Goal: Information Seeking & Learning: Learn about a topic

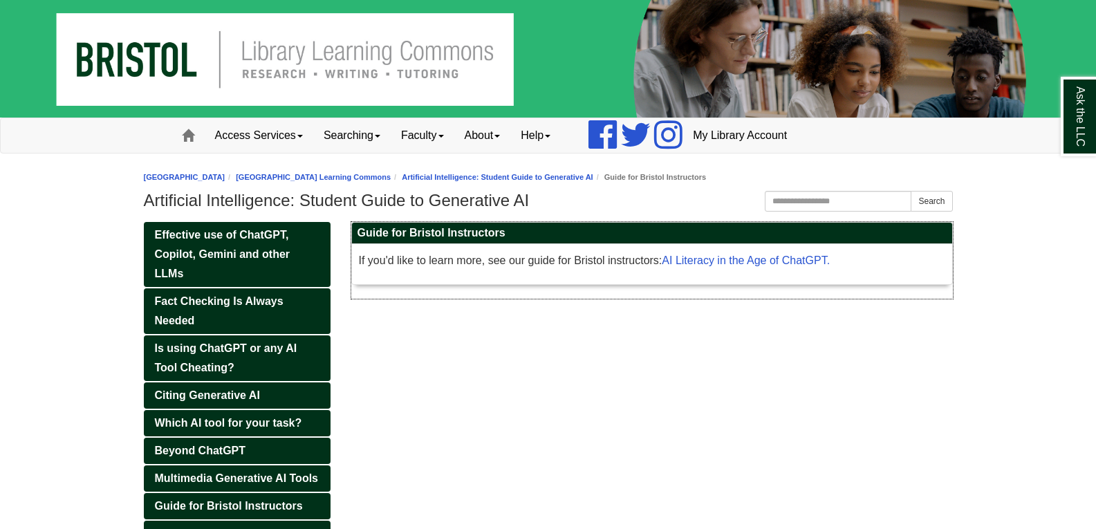
click at [790, 254] on p "If you'd like to learn more, see our guide for Bristol instructors: AI Literacy…" at bounding box center [652, 260] width 586 height 19
click at [790, 261] on link "AI Literacy in the Age of ChatGPT." at bounding box center [746, 260] width 168 height 12
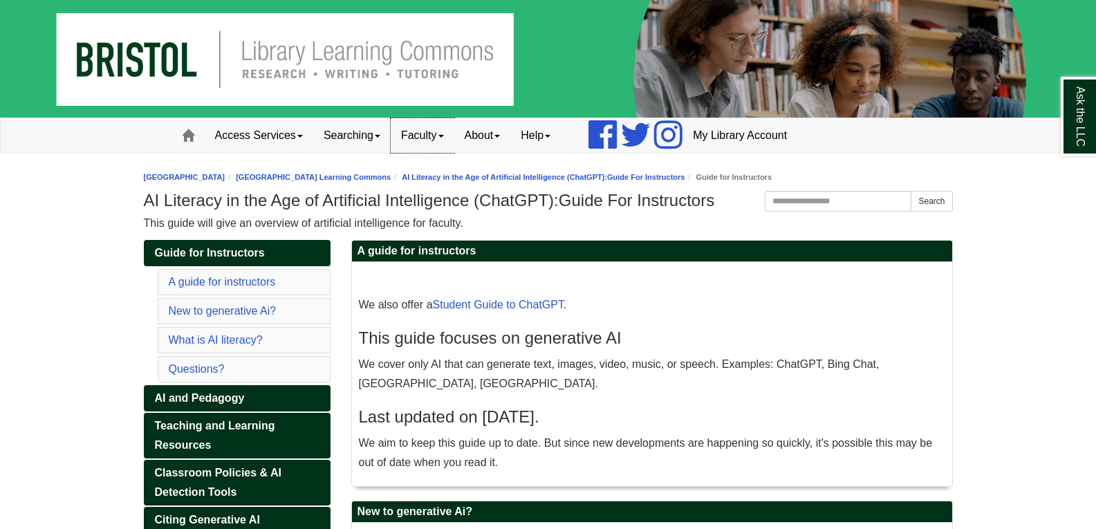
click at [436, 133] on link "Faculty" at bounding box center [423, 135] width 64 height 35
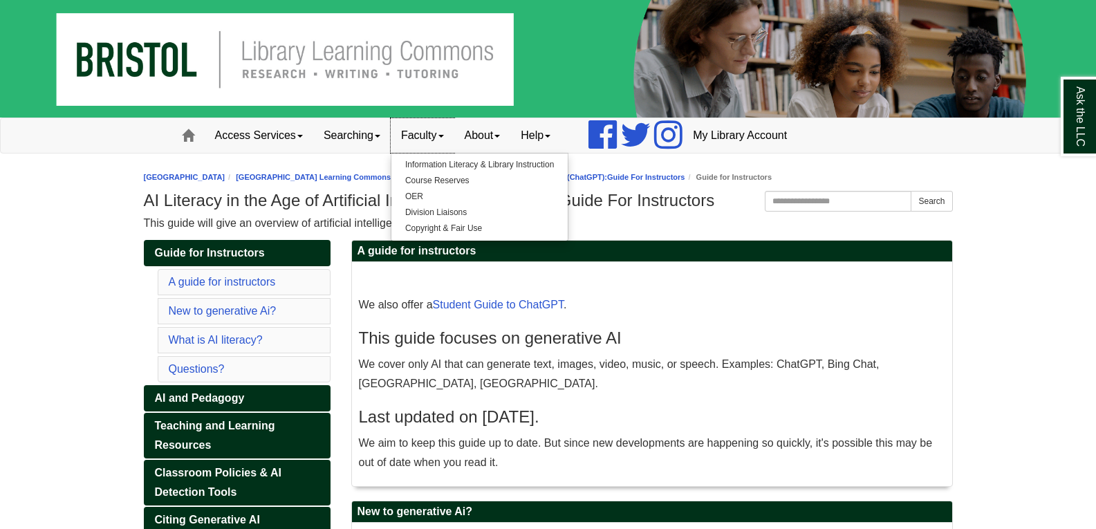
click at [436, 133] on link "Faculty" at bounding box center [423, 135] width 64 height 35
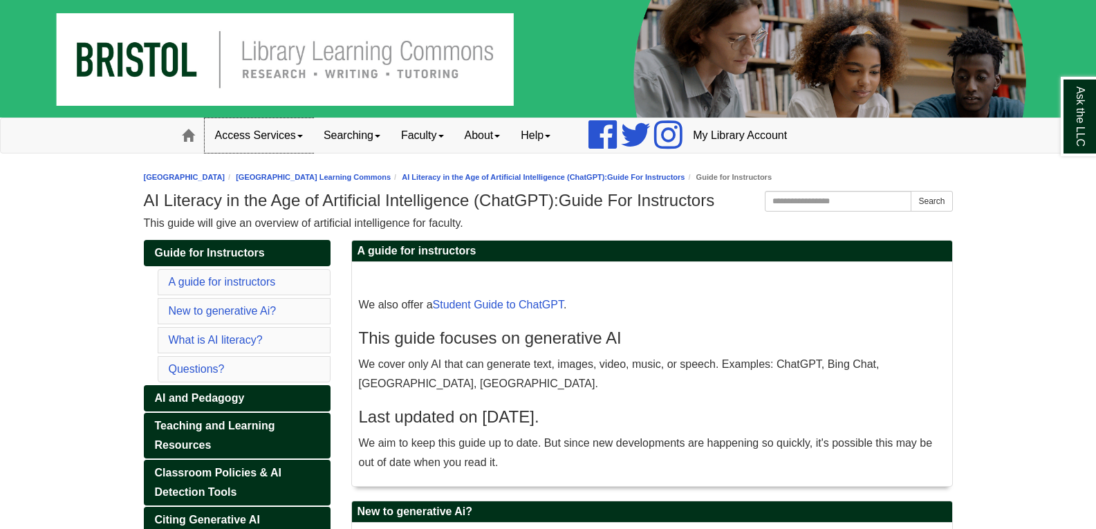
click at [293, 142] on link "Access Services" at bounding box center [259, 135] width 109 height 35
click at [348, 179] on link "[GEOGRAPHIC_DATA] Learning Commons" at bounding box center [313, 177] width 155 height 8
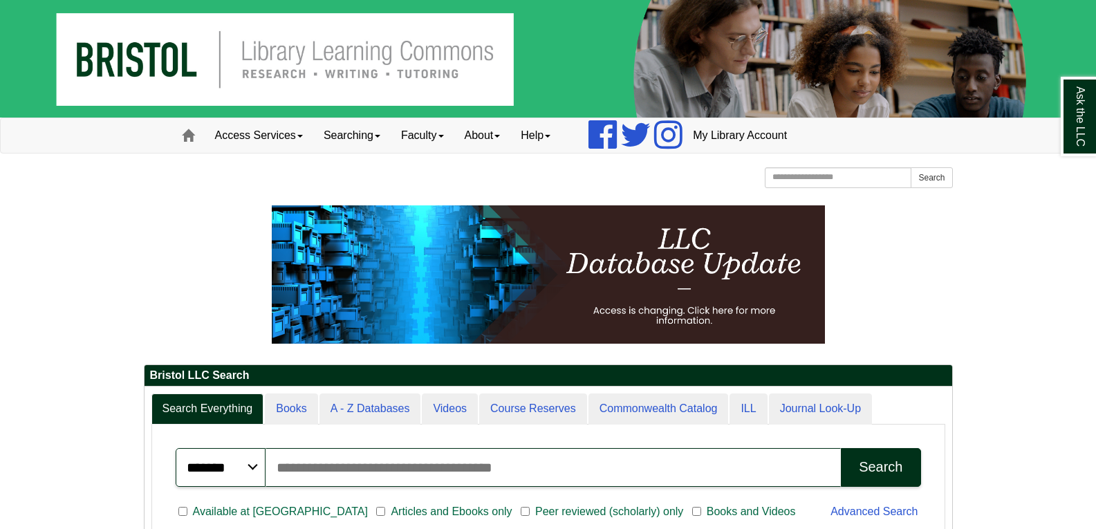
scroll to position [167, 808]
click at [626, 460] on input "Search articles, books, journals & more" at bounding box center [553, 467] width 576 height 39
click at [304, 52] on img at bounding box center [548, 59] width 1096 height 118
click at [288, 133] on link "Access Services" at bounding box center [259, 135] width 109 height 35
click at [611, 466] on input "Search articles, books, journals & more" at bounding box center [553, 467] width 576 height 39
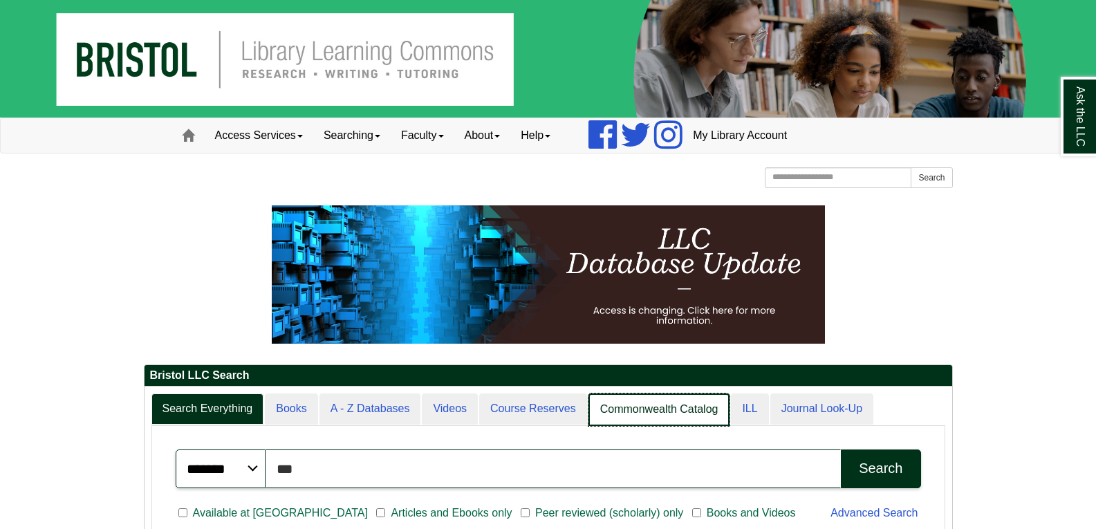
scroll to position [168, 808]
type input "*"
type input "**********"
click at [841, 449] on button "Search" at bounding box center [881, 468] width 80 height 39
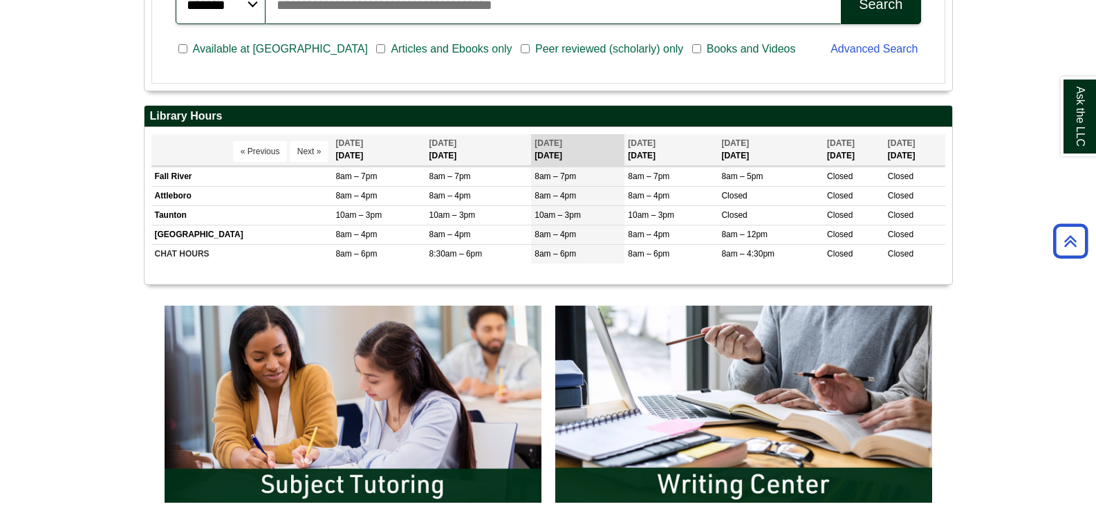
scroll to position [925, 0]
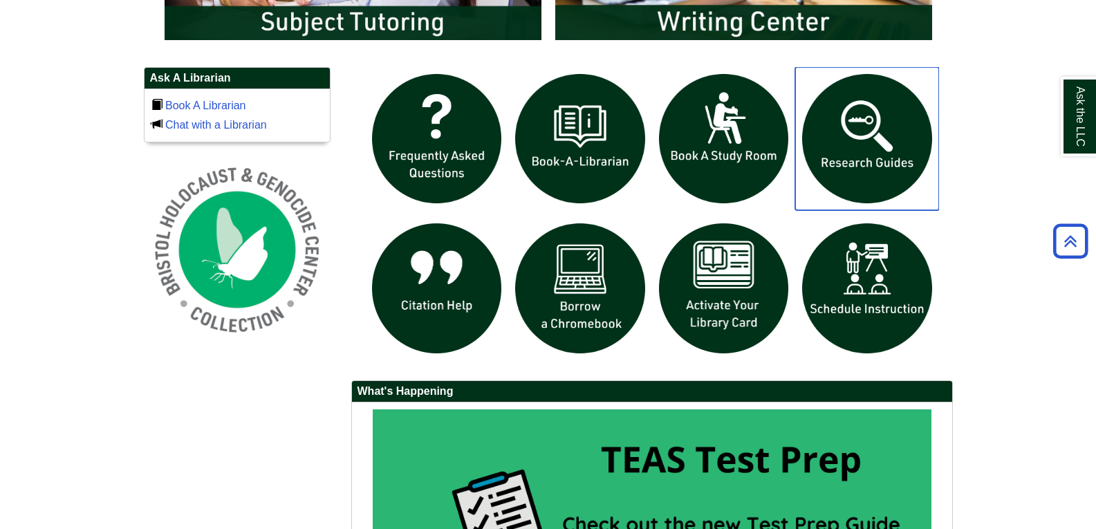
click at [883, 153] on img "slideshow" at bounding box center [867, 139] width 144 height 144
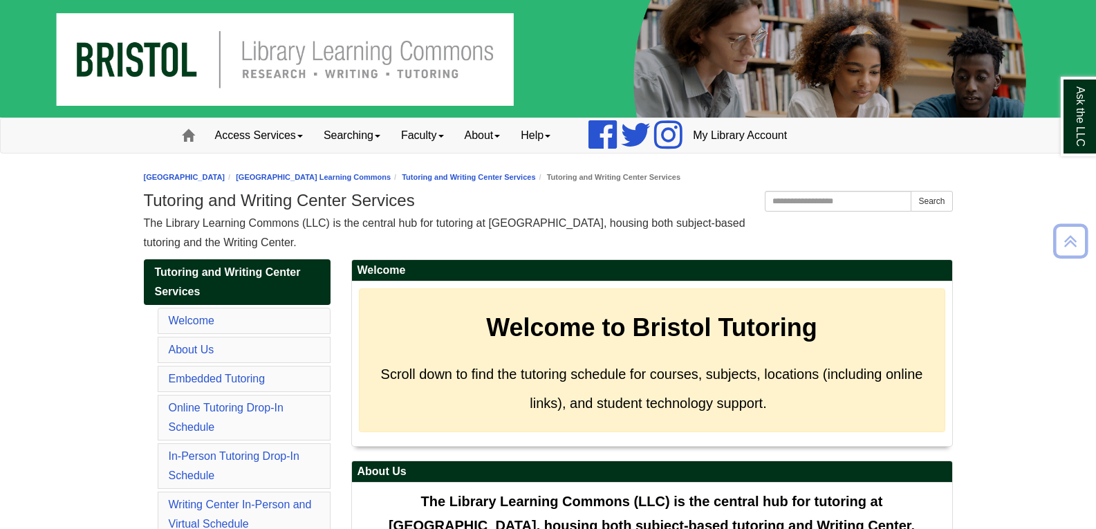
scroll to position [4408, 0]
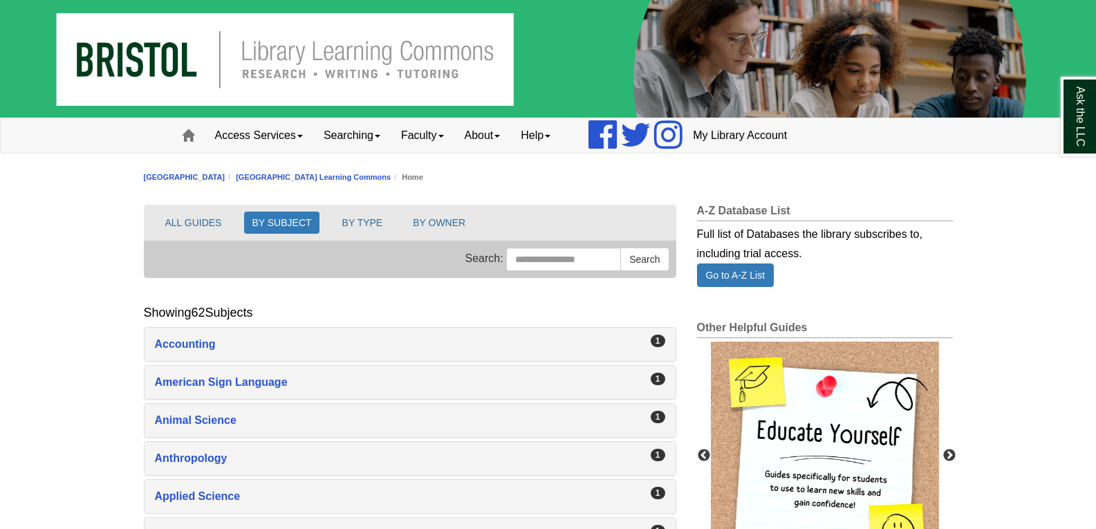
scroll to position [463, 0]
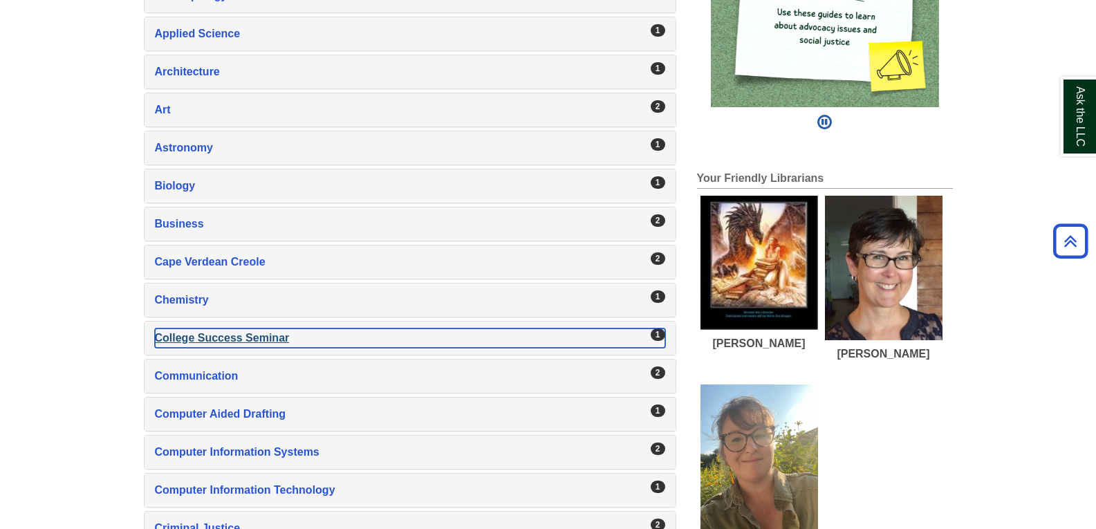
click at [616, 333] on div "College Success Seminar , 1 guides" at bounding box center [410, 337] width 510 height 19
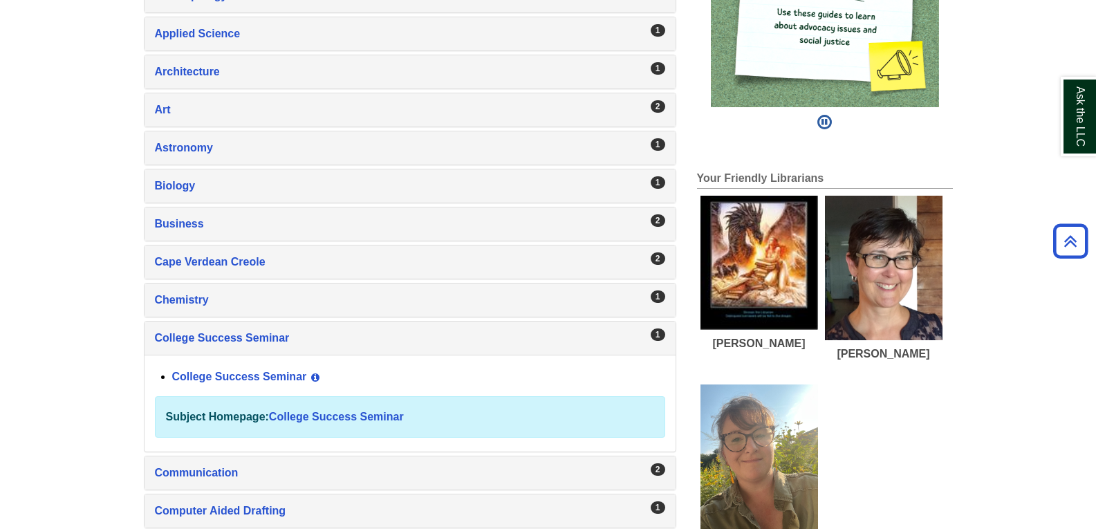
click at [236, 370] on div "College Success Seminar View Guide Info" at bounding box center [418, 378] width 493 height 24
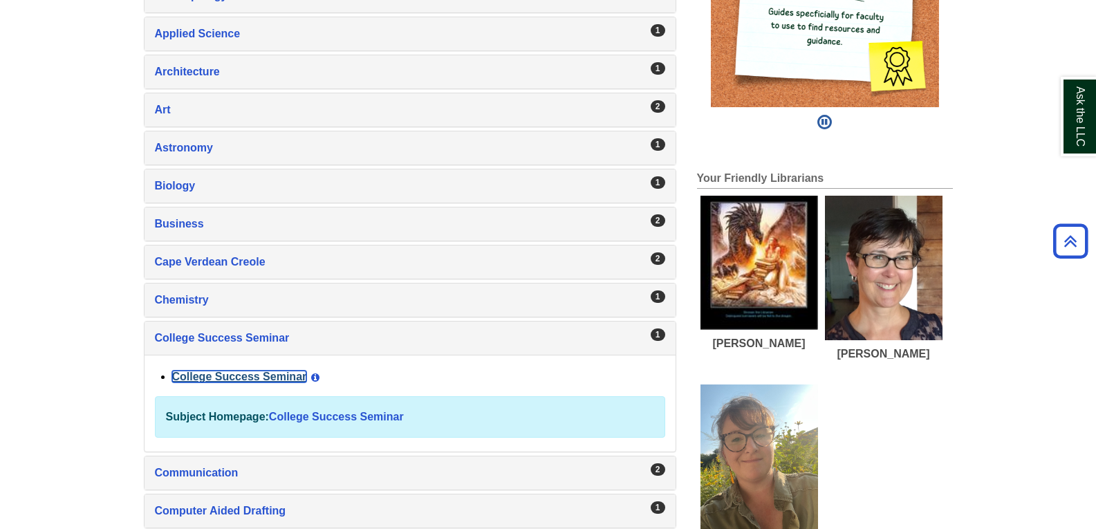
click at [238, 377] on link "College Success Seminar" at bounding box center [239, 377] width 135 height 12
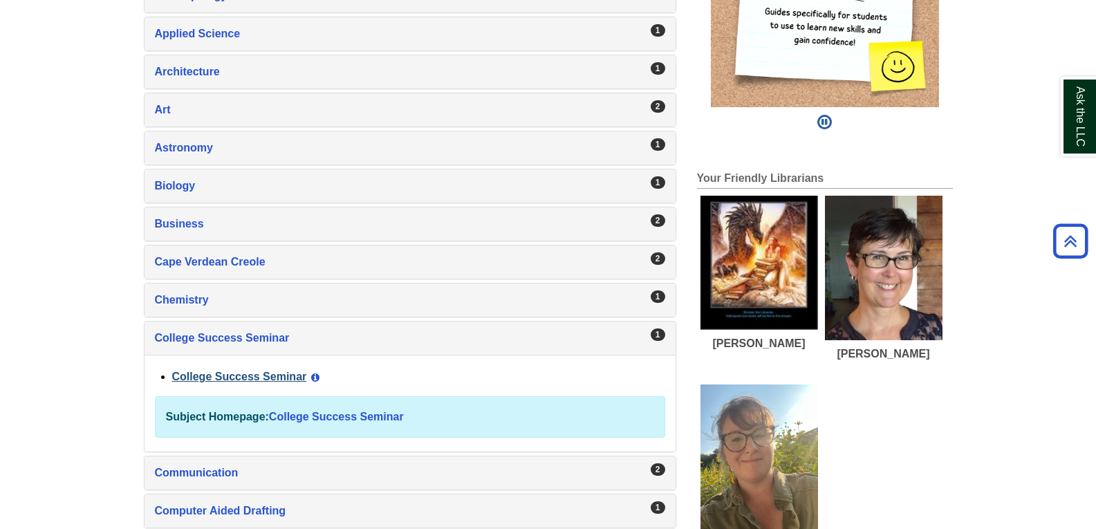
scroll to position [461, 0]
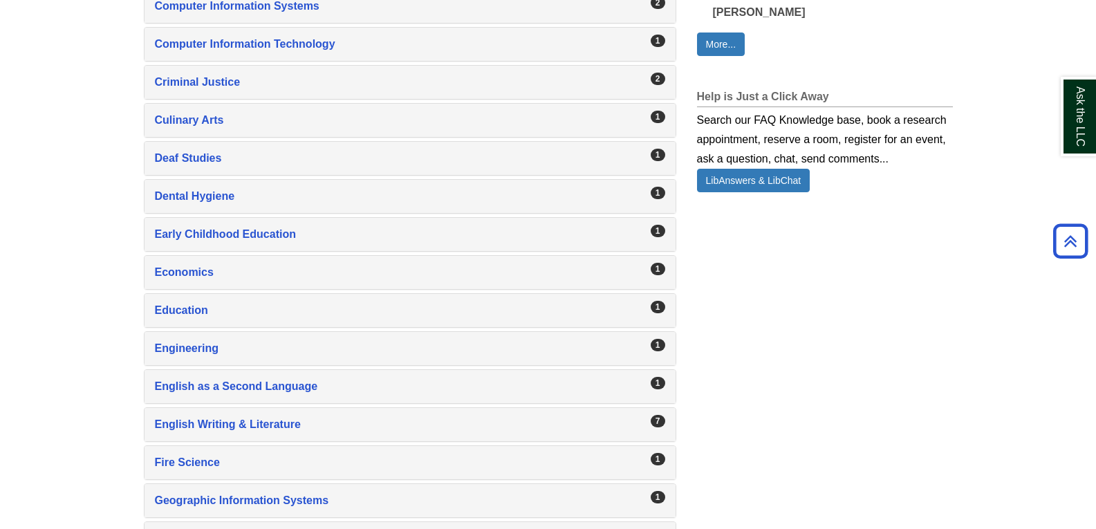
scroll to position [1013, 0]
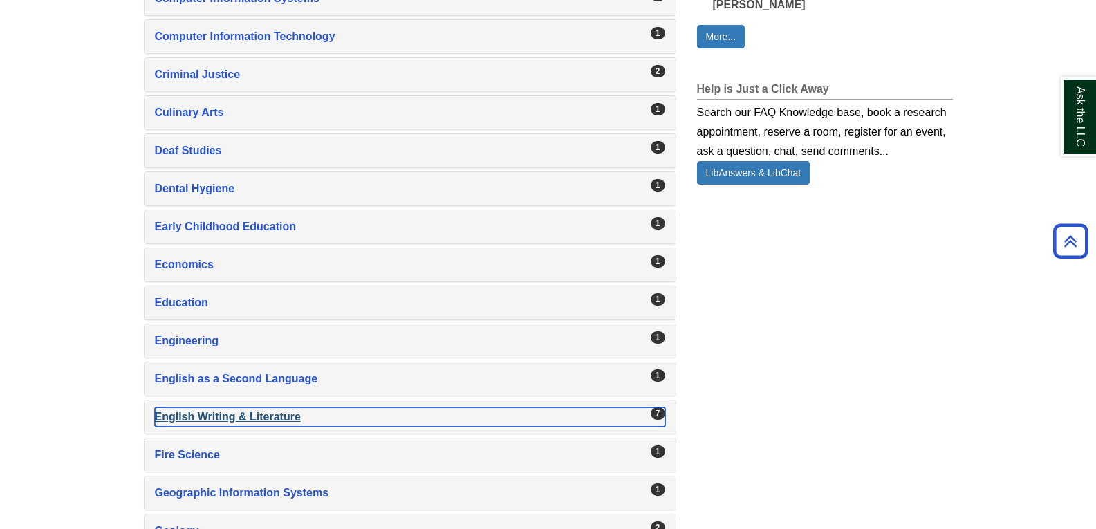
click at [280, 422] on div "English Writing & Literature , 7 guides" at bounding box center [410, 416] width 510 height 19
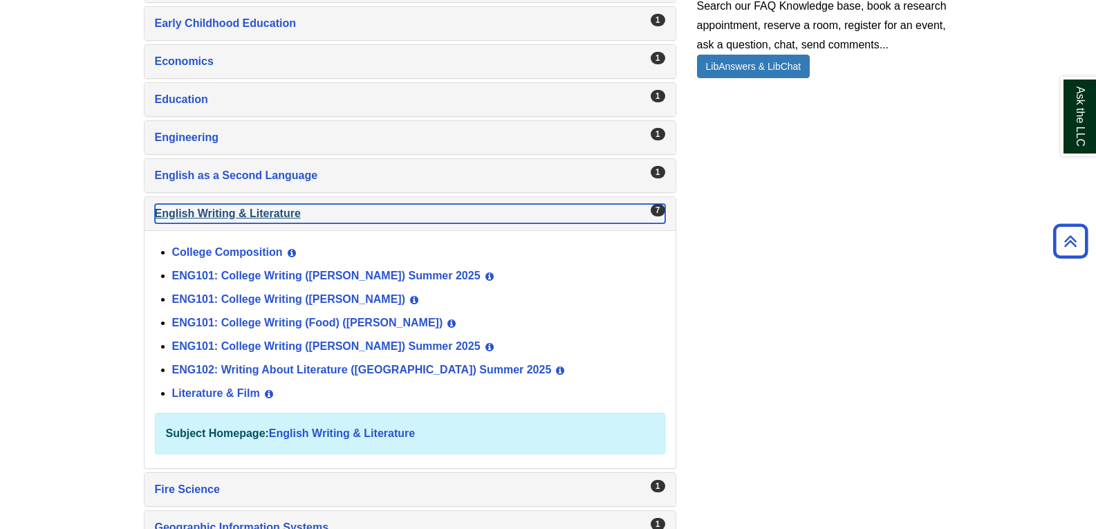
scroll to position [1137, 0]
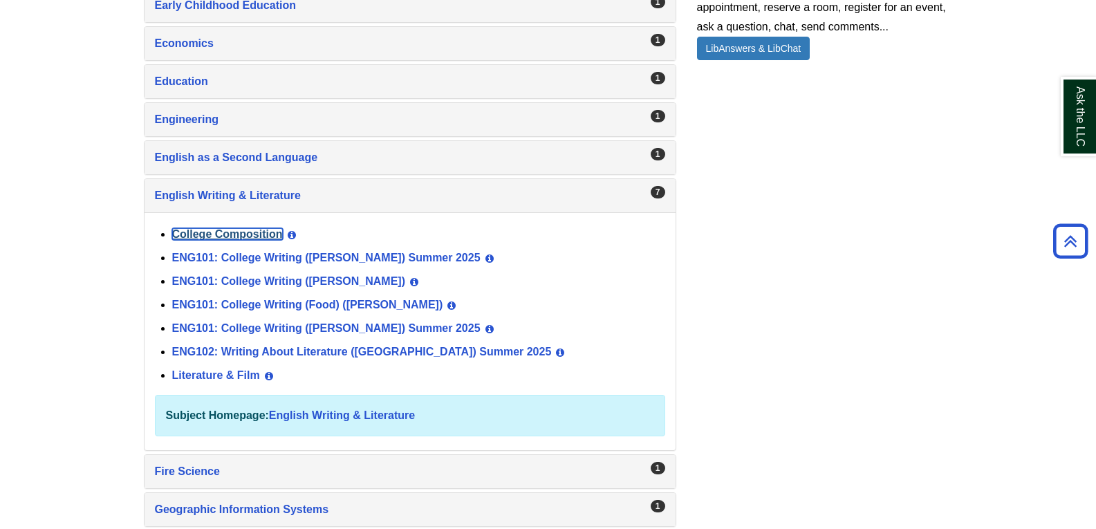
click at [270, 239] on link "College Composition" at bounding box center [227, 234] width 111 height 12
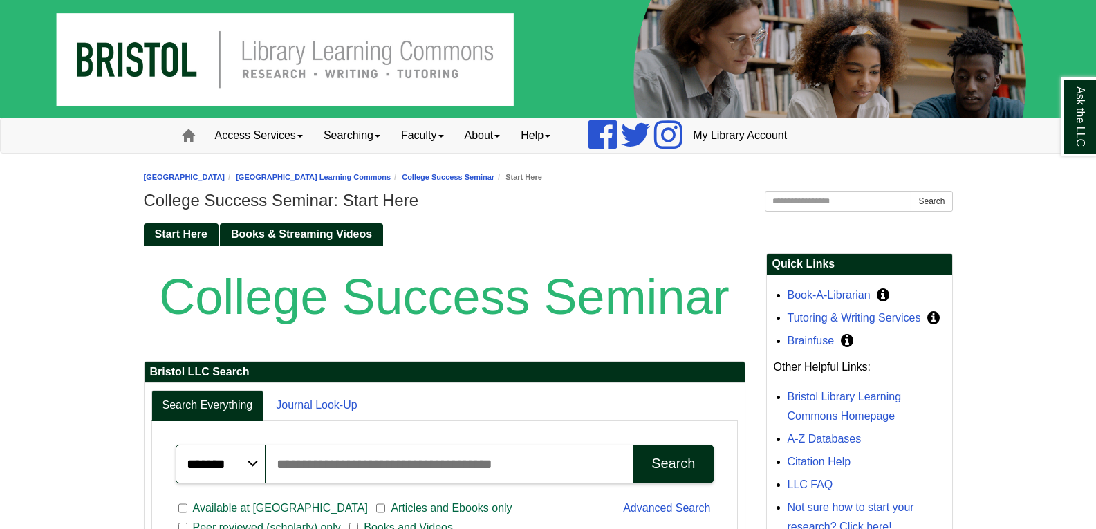
scroll to position [419, 0]
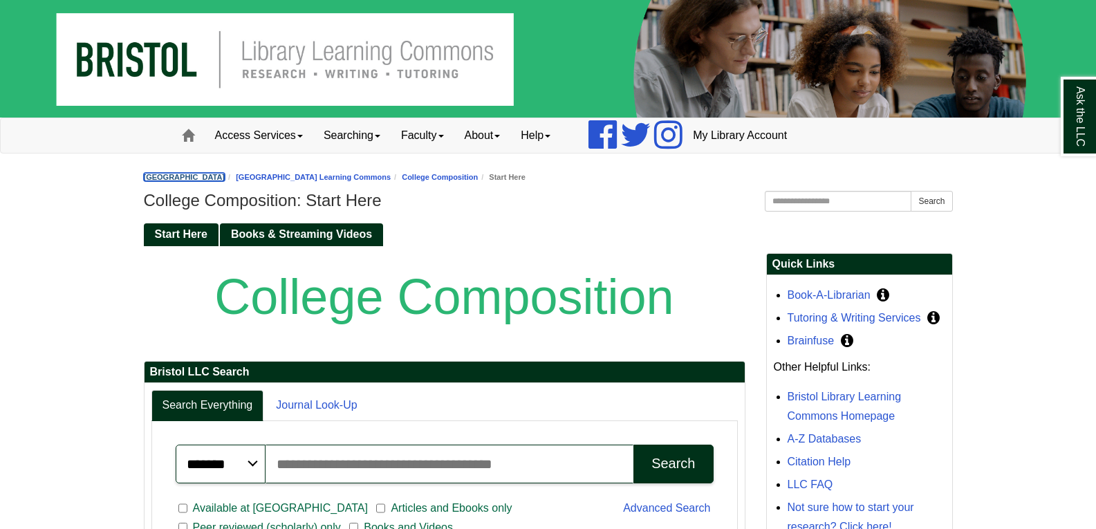
click at [201, 174] on link "[GEOGRAPHIC_DATA]" at bounding box center [185, 177] width 82 height 8
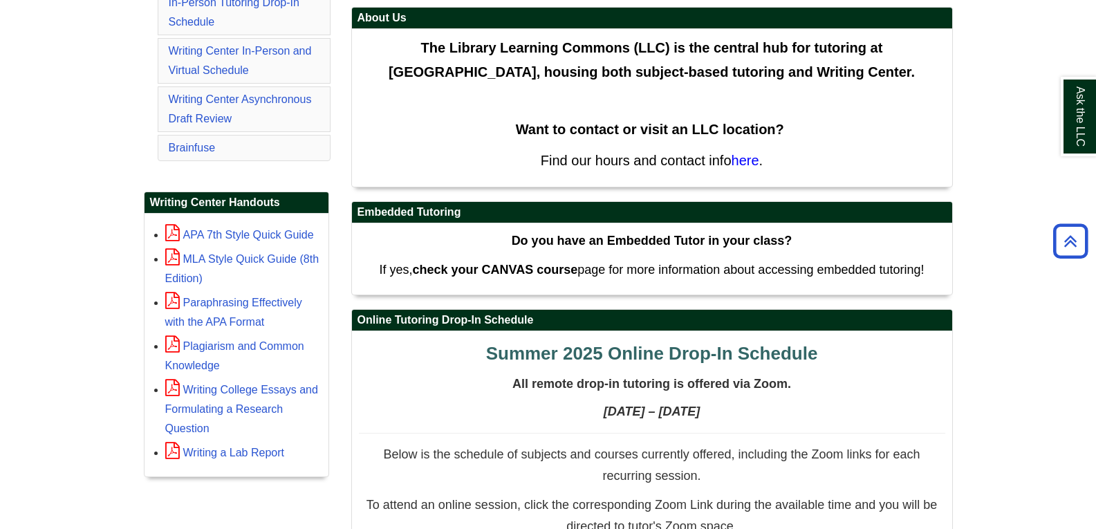
scroll to position [445, 0]
